Goal: Transaction & Acquisition: Obtain resource

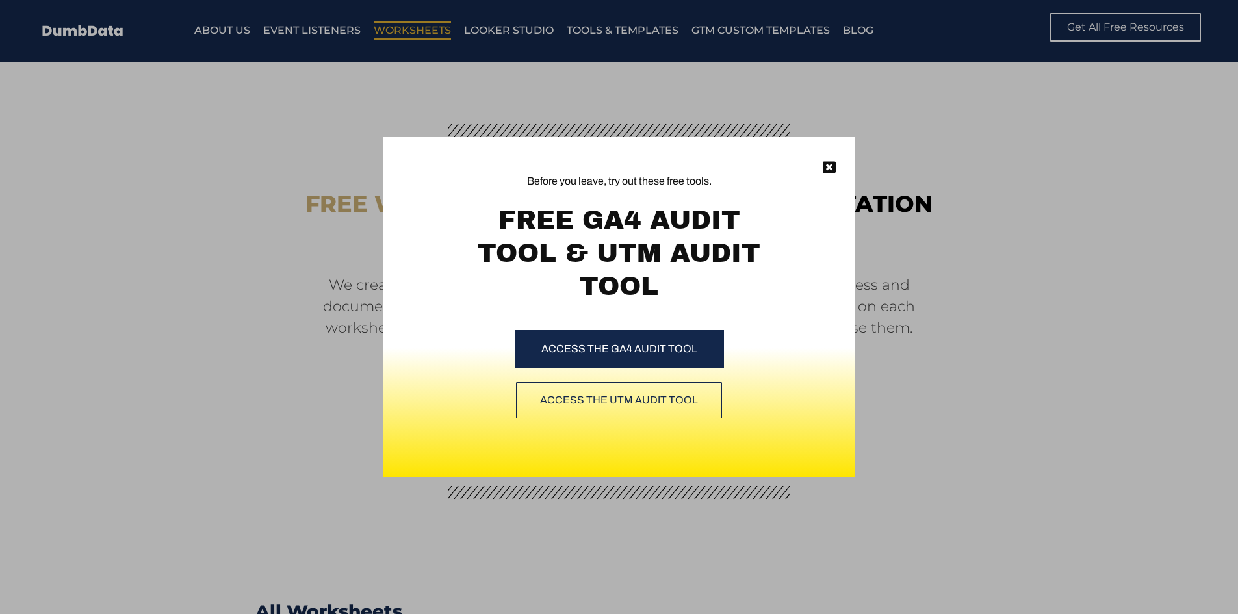
scroll to position [1076, 0]
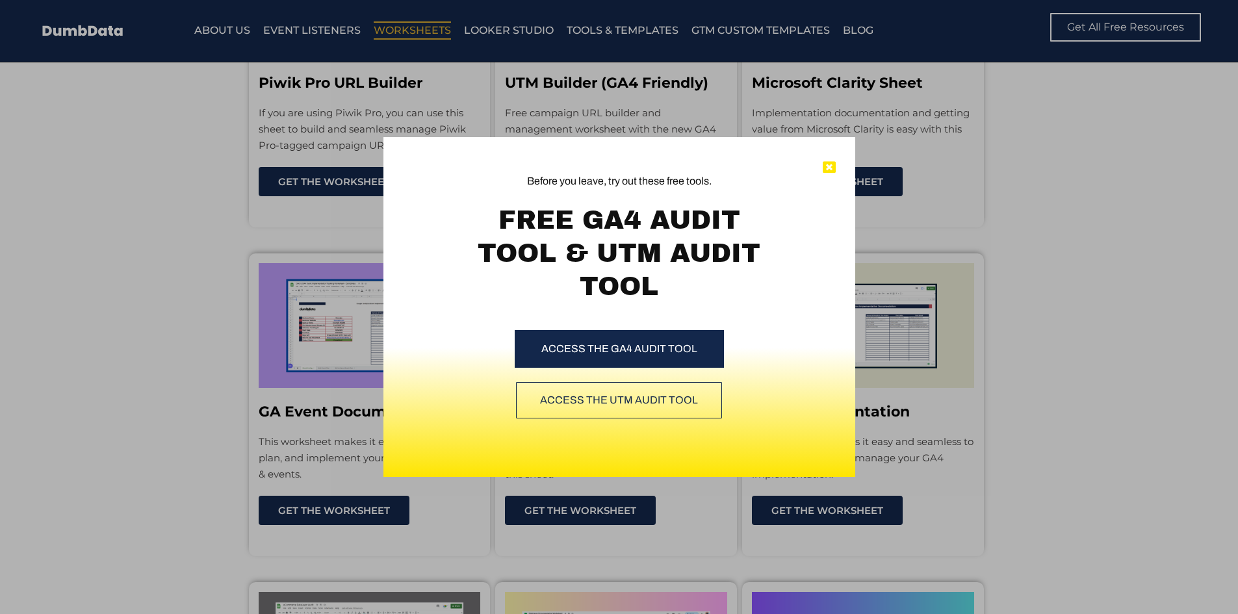
click at [830, 168] on icon at bounding box center [829, 167] width 13 height 13
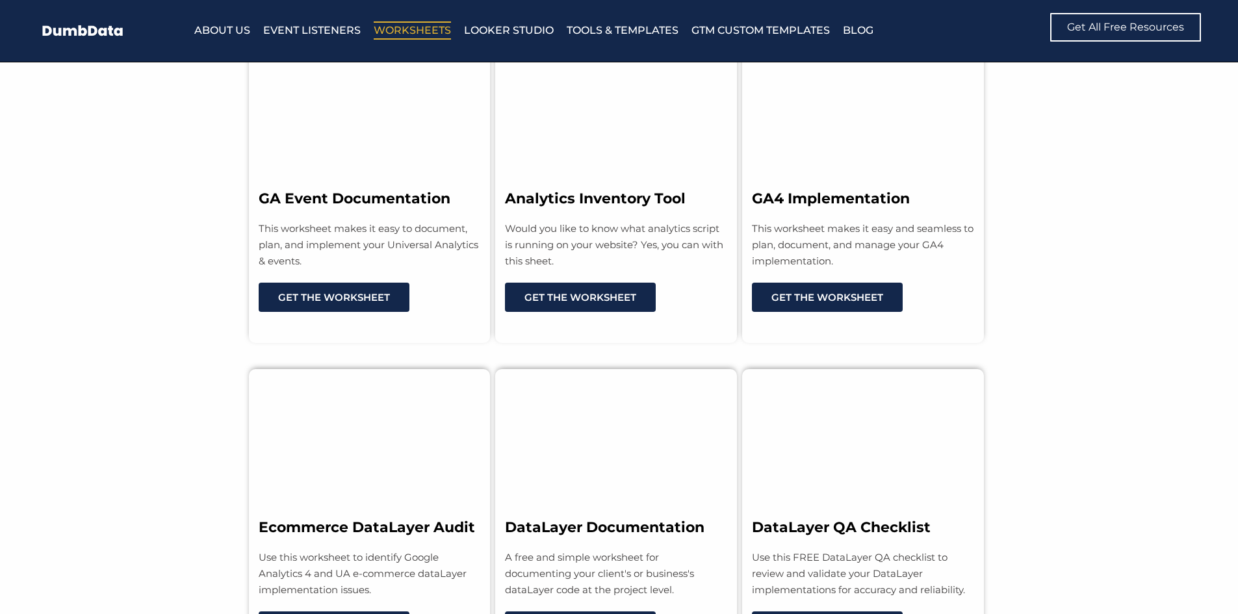
scroll to position [1237, 0]
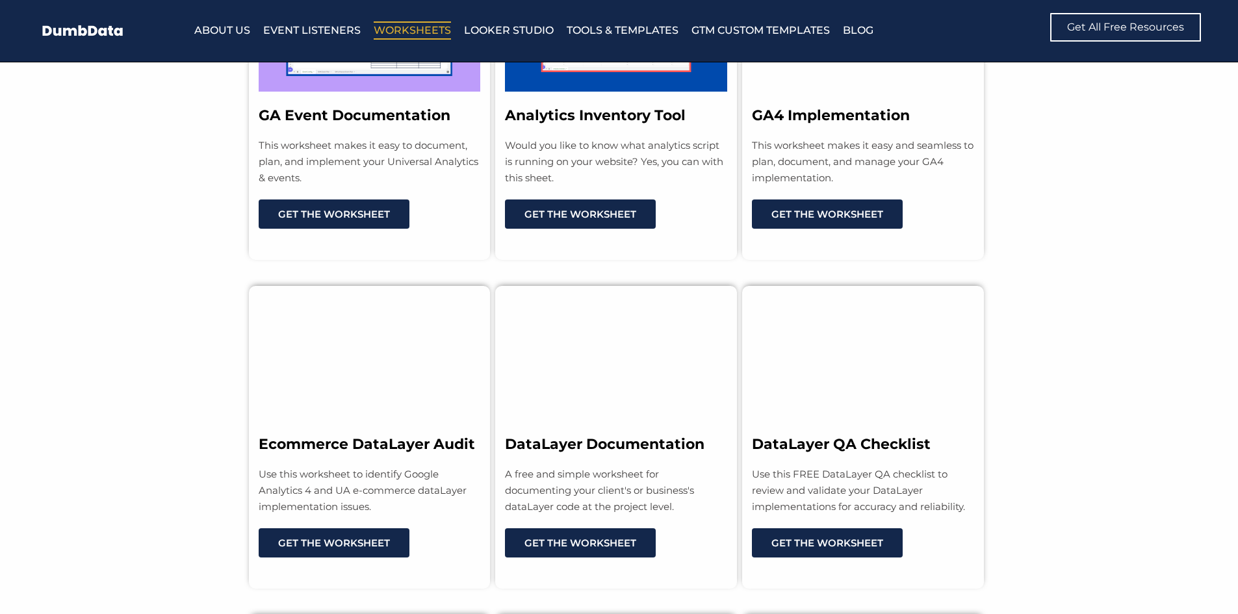
scroll to position [1365, 0]
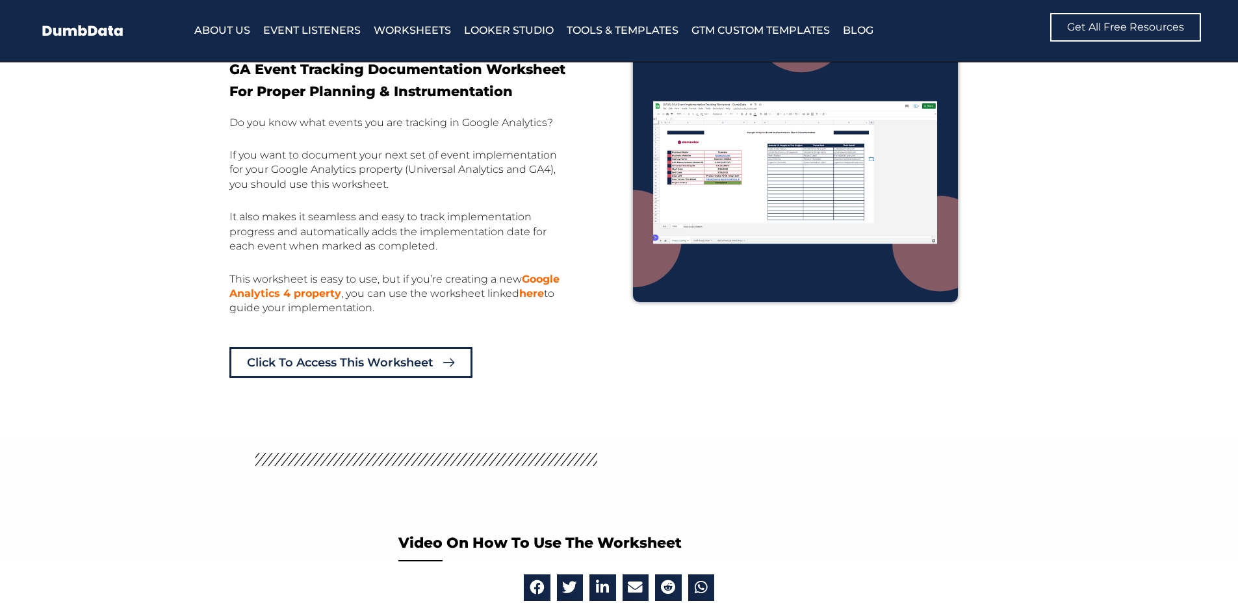
scroll to position [845, 0]
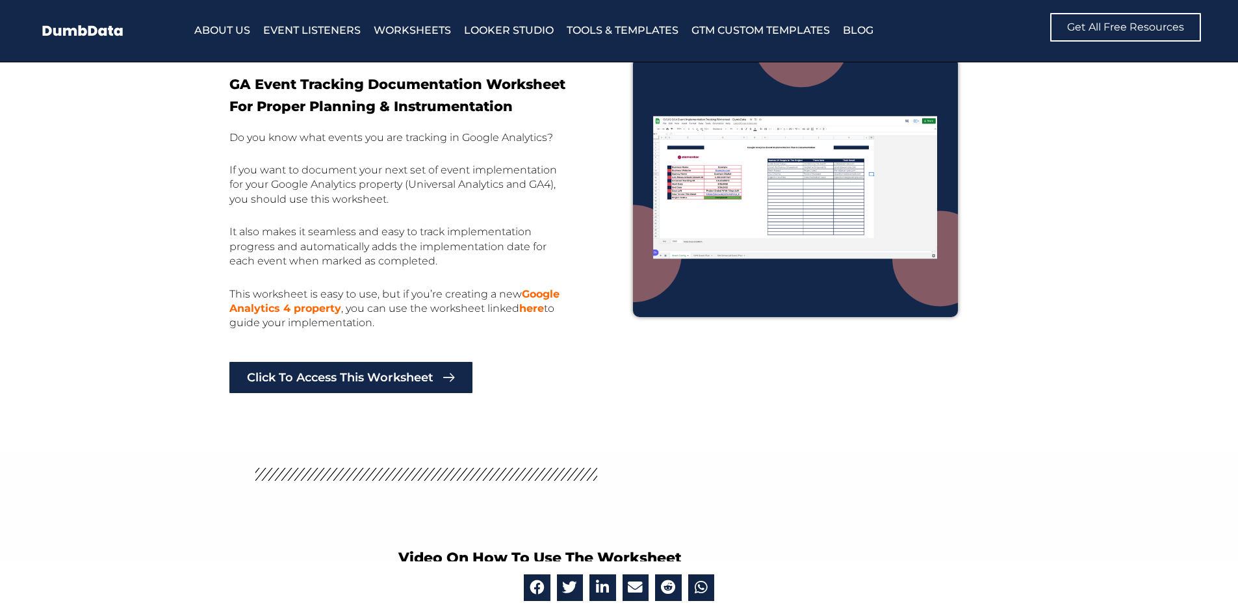
click at [368, 392] on link "Click to Access This Worksheet" at bounding box center [350, 377] width 243 height 31
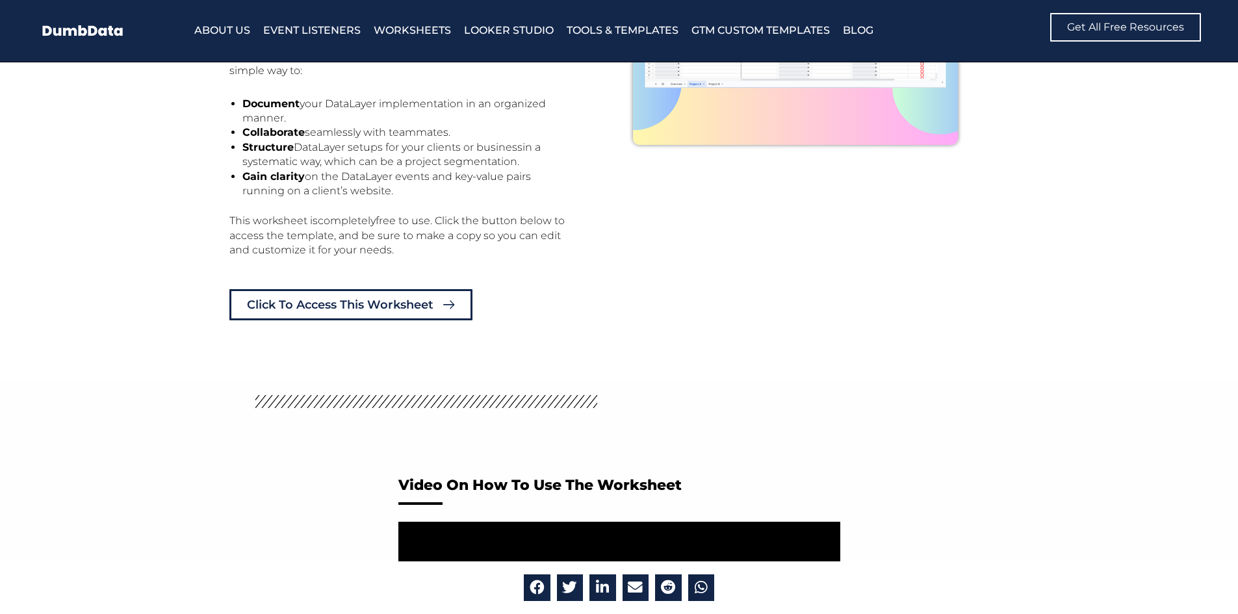
scroll to position [1040, 0]
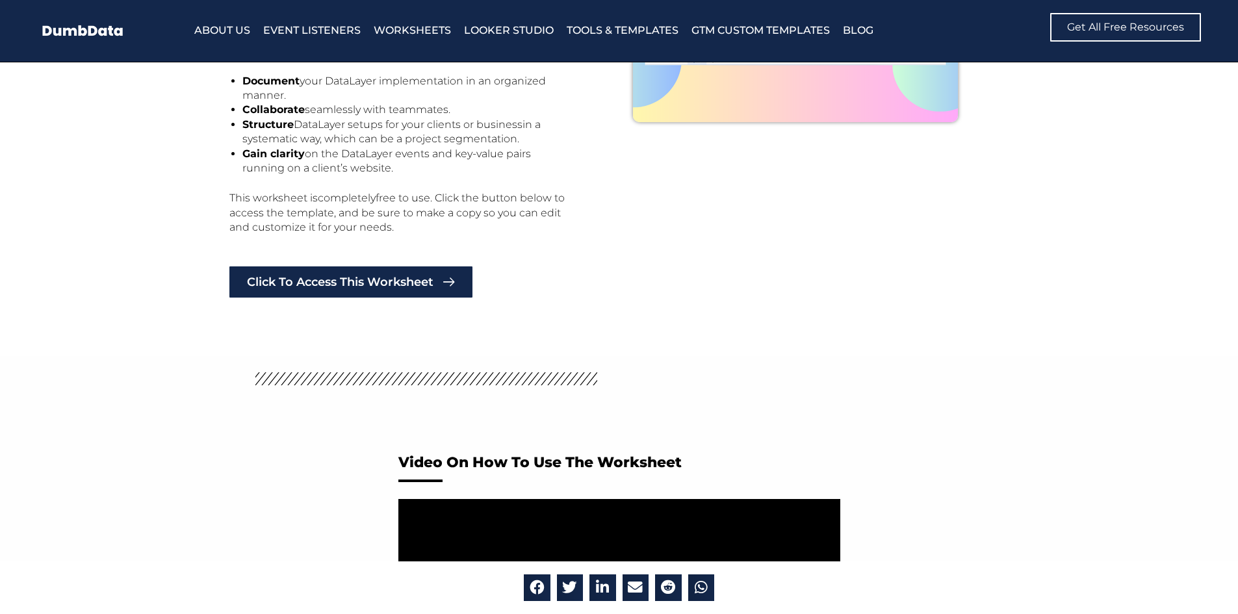
drag, startPoint x: 415, startPoint y: 289, endPoint x: 419, endPoint y: 268, distance: 21.8
click at [415, 289] on link "Click to Access This Worksheet" at bounding box center [350, 281] width 243 height 31
